Goal: Task Accomplishment & Management: Complete application form

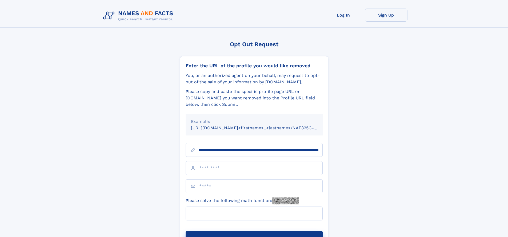
scroll to position [0, 71]
type input "**********"
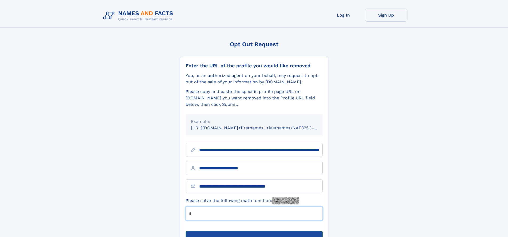
type input "*"
click at [254, 231] on button "Submit Opt Out Request" at bounding box center [254, 239] width 137 height 17
